Goal: Understand process/instructions: Learn how to perform a task or action

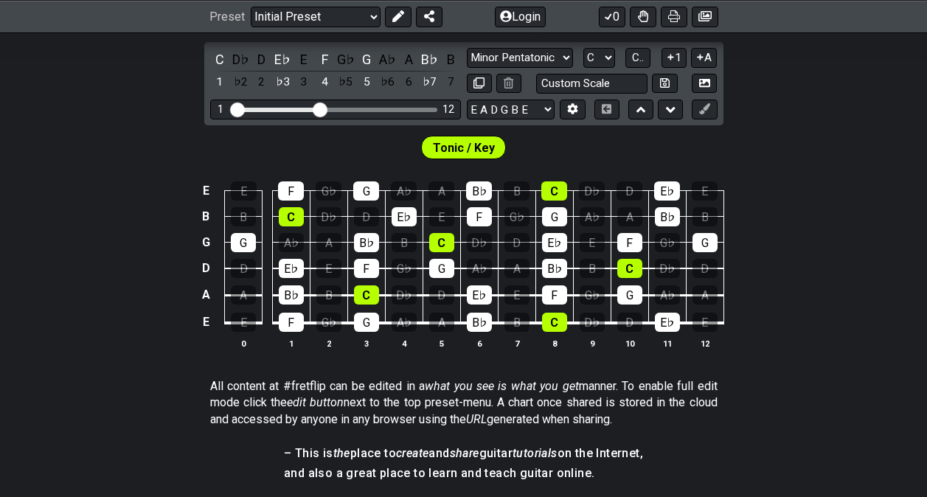
scroll to position [380, 0]
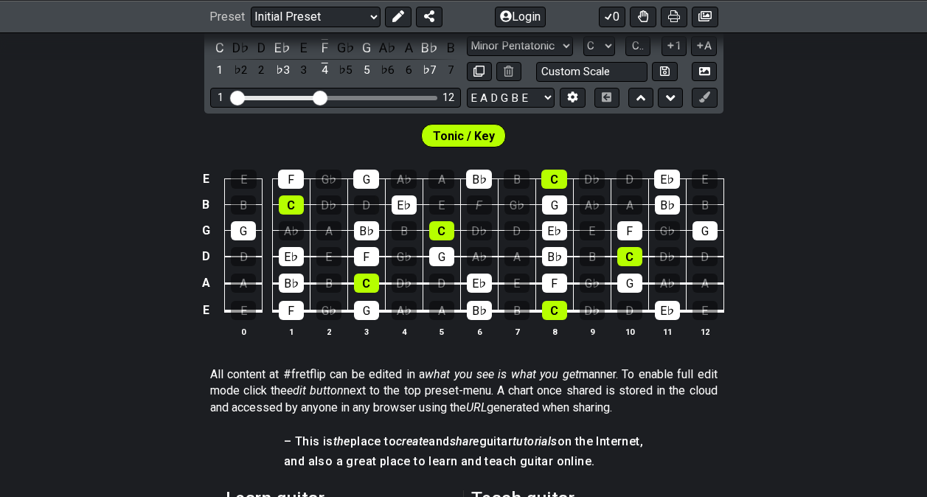
click at [474, 204] on div "F" at bounding box center [479, 205] width 25 height 19
click at [545, 205] on div "G" at bounding box center [554, 205] width 25 height 19
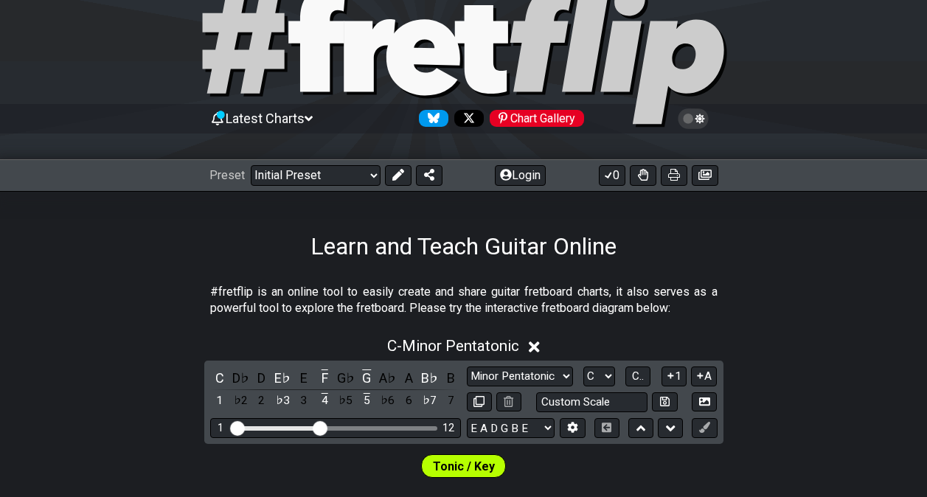
scroll to position [53, 0]
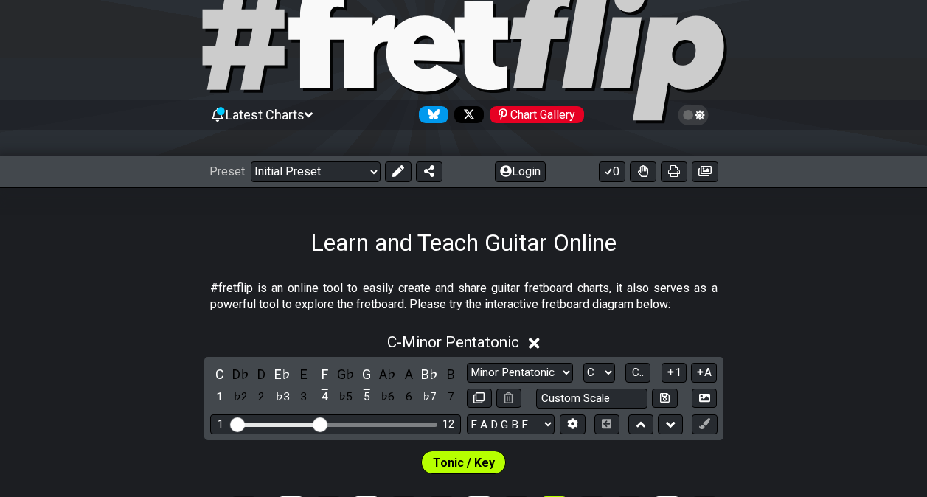
click at [367, 173] on select "Welcome to #fretflip! Initial Preset Custom Preset Minor Pentatonic Major Penta…" at bounding box center [316, 172] width 130 height 21
click at [359, 171] on select "Welcome to #fretflip! Initial Preset Custom Preset Minor Pentatonic Major Penta…" at bounding box center [316, 172] width 130 height 21
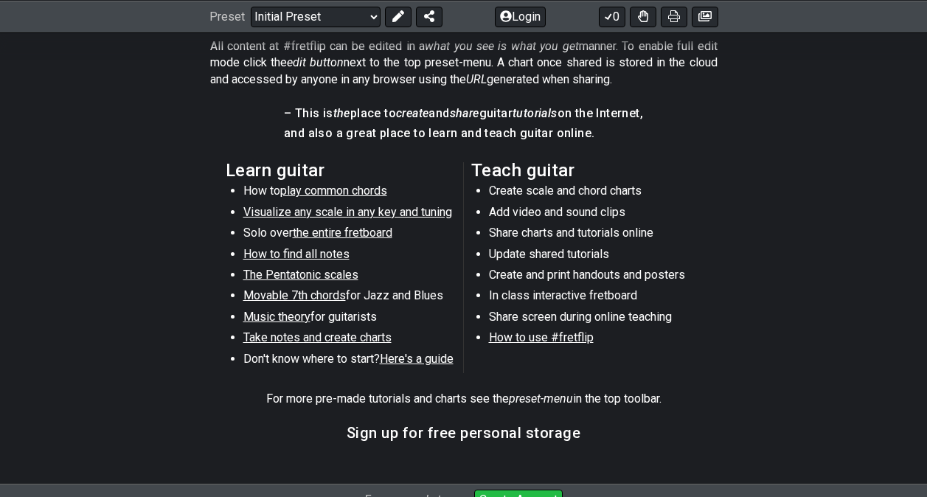
scroll to position [708, 0]
click at [340, 335] on span "Take notes and create charts" at bounding box center [317, 338] width 148 height 14
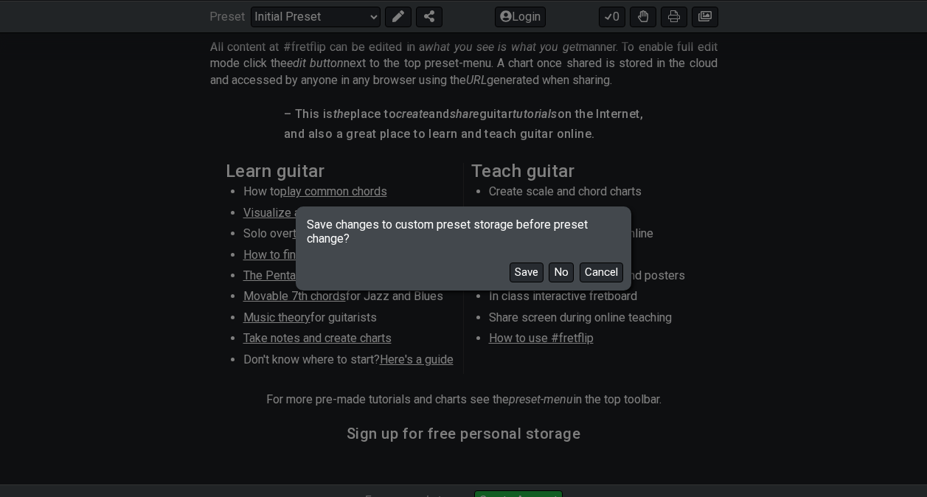
click at [560, 271] on button "No" at bounding box center [561, 273] width 25 height 20
select select "B"
